Goal: Transaction & Acquisition: Obtain resource

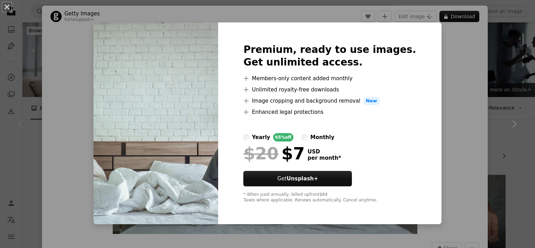
scroll to position [105, 0]
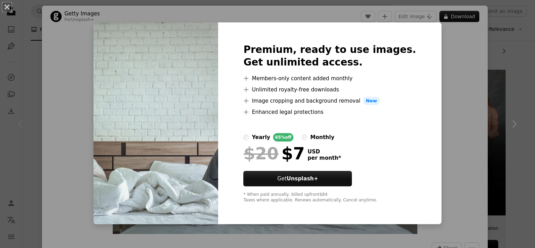
click at [438, 116] on div "An X shape Premium, ready to use images. Get unlimited access. A plus sign Memb…" at bounding box center [267, 124] width 535 height 248
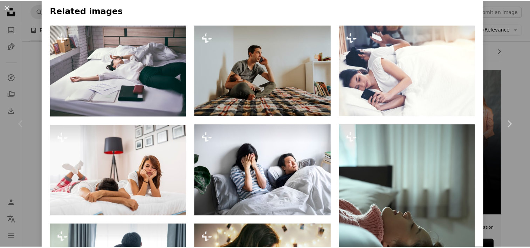
scroll to position [490, 0]
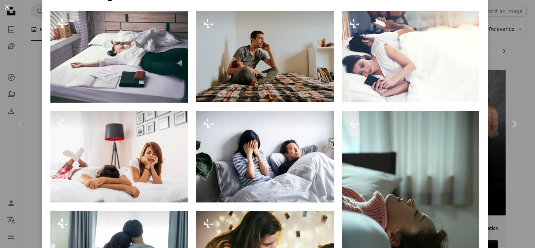
click at [27, 139] on div "Chevron left" at bounding box center [21, 123] width 42 height 67
click at [8, 10] on button "An X shape" at bounding box center [7, 7] width 8 height 8
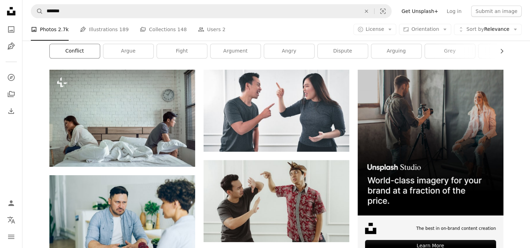
click at [81, 50] on link "conflict" at bounding box center [75, 51] width 50 height 14
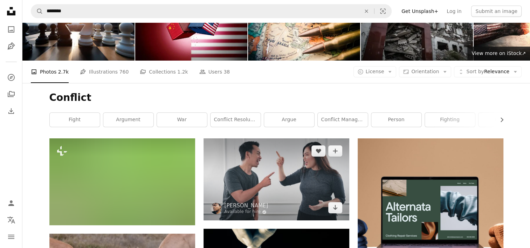
scroll to position [35, 0]
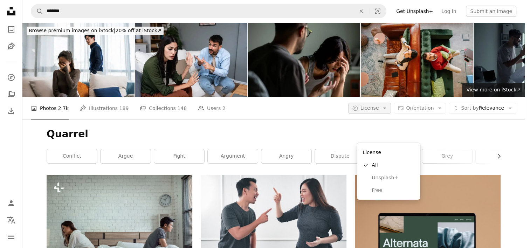
scroll to position [105, 0]
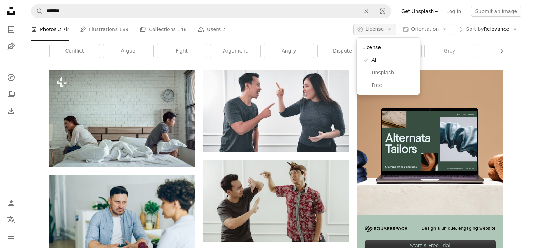
click at [379, 31] on span "License" at bounding box center [374, 29] width 19 height 6
click at [385, 87] on span "Free" at bounding box center [392, 85] width 43 height 7
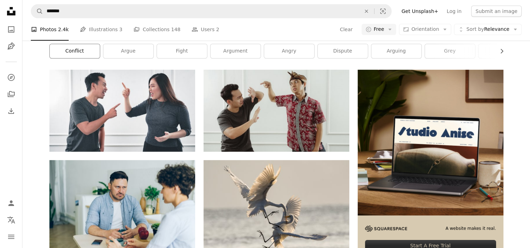
click at [83, 58] on link "conflict" at bounding box center [75, 51] width 50 height 14
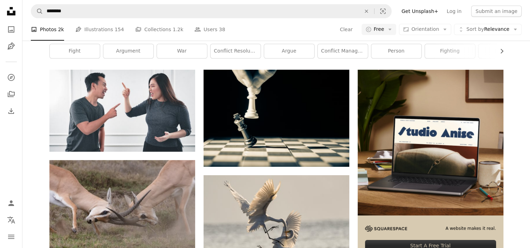
scroll to position [6301, 0]
